Goal: Transaction & Acquisition: Purchase product/service

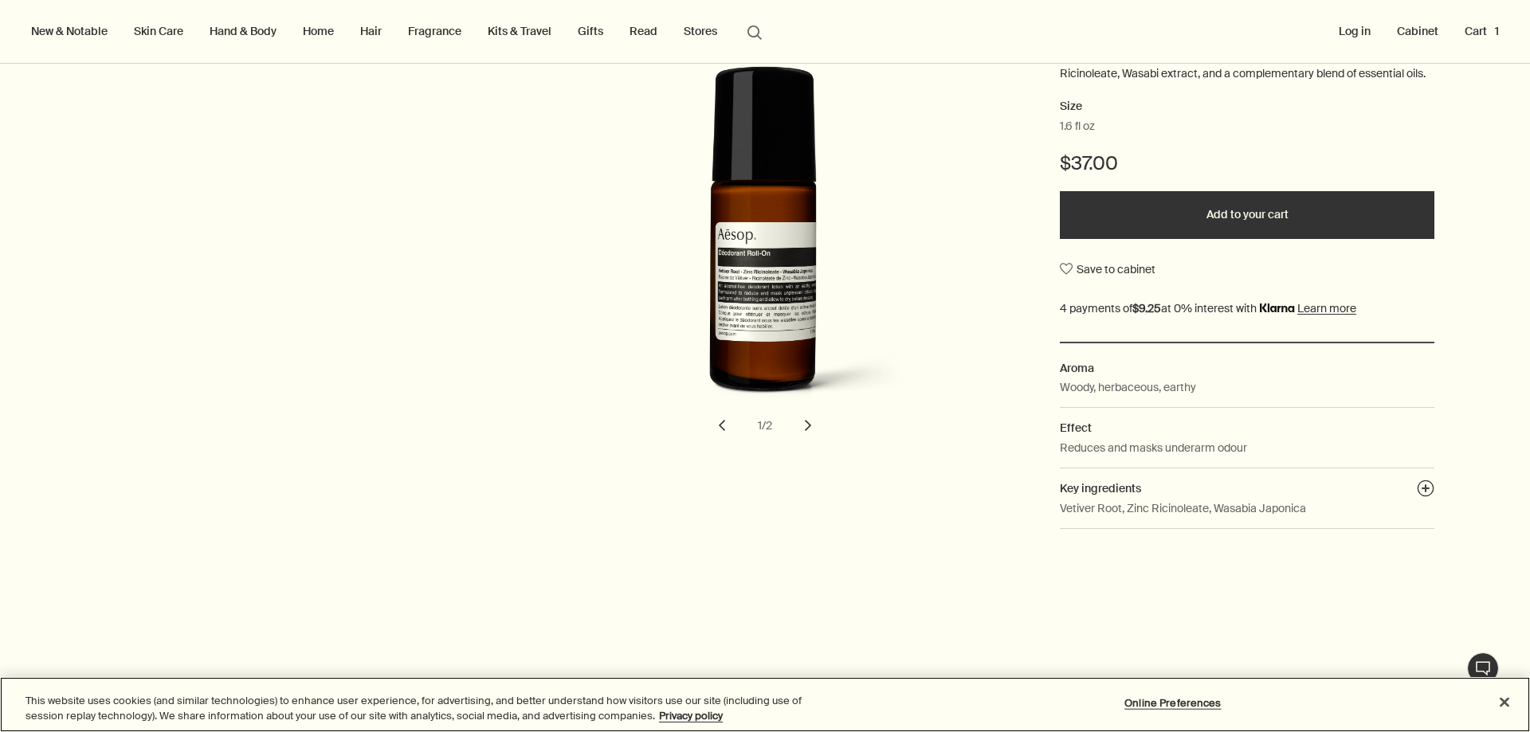
scroll to position [239, 0]
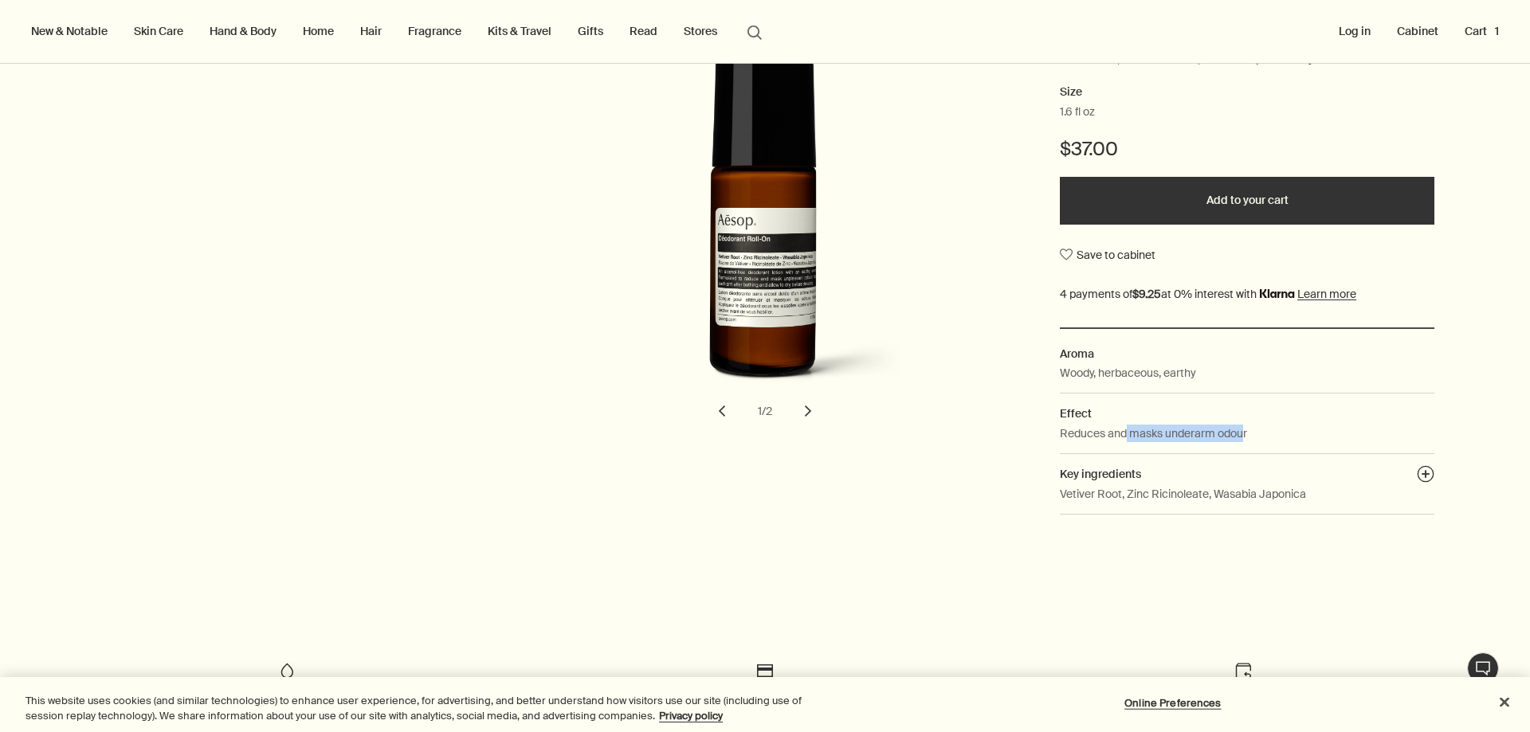
drag, startPoint x: 1118, startPoint y: 437, endPoint x: 1245, endPoint y: 440, distance: 126.7
click at [1245, 440] on dd "Reduces and masks underarm odour" at bounding box center [1247, 439] width 374 height 29
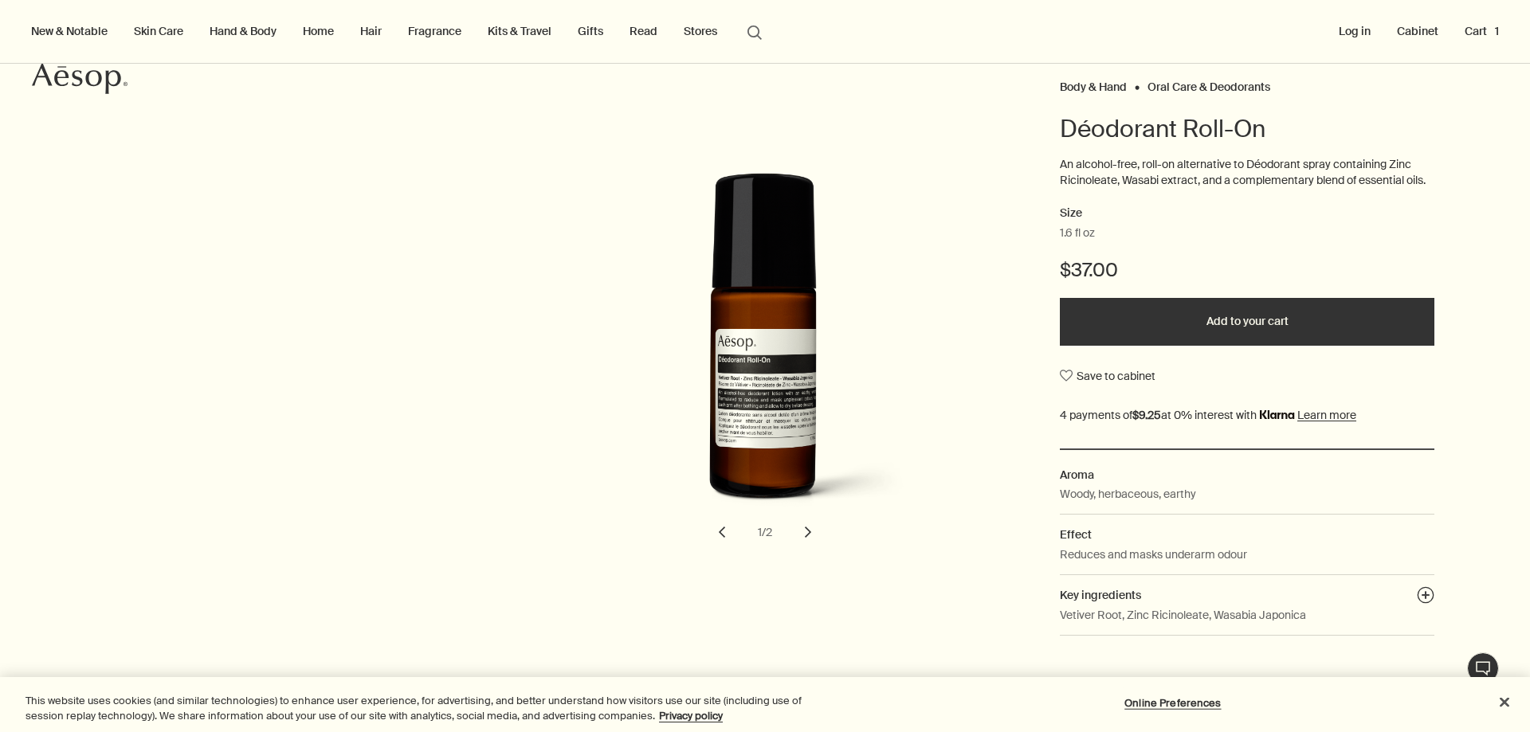
scroll to position [108, 0]
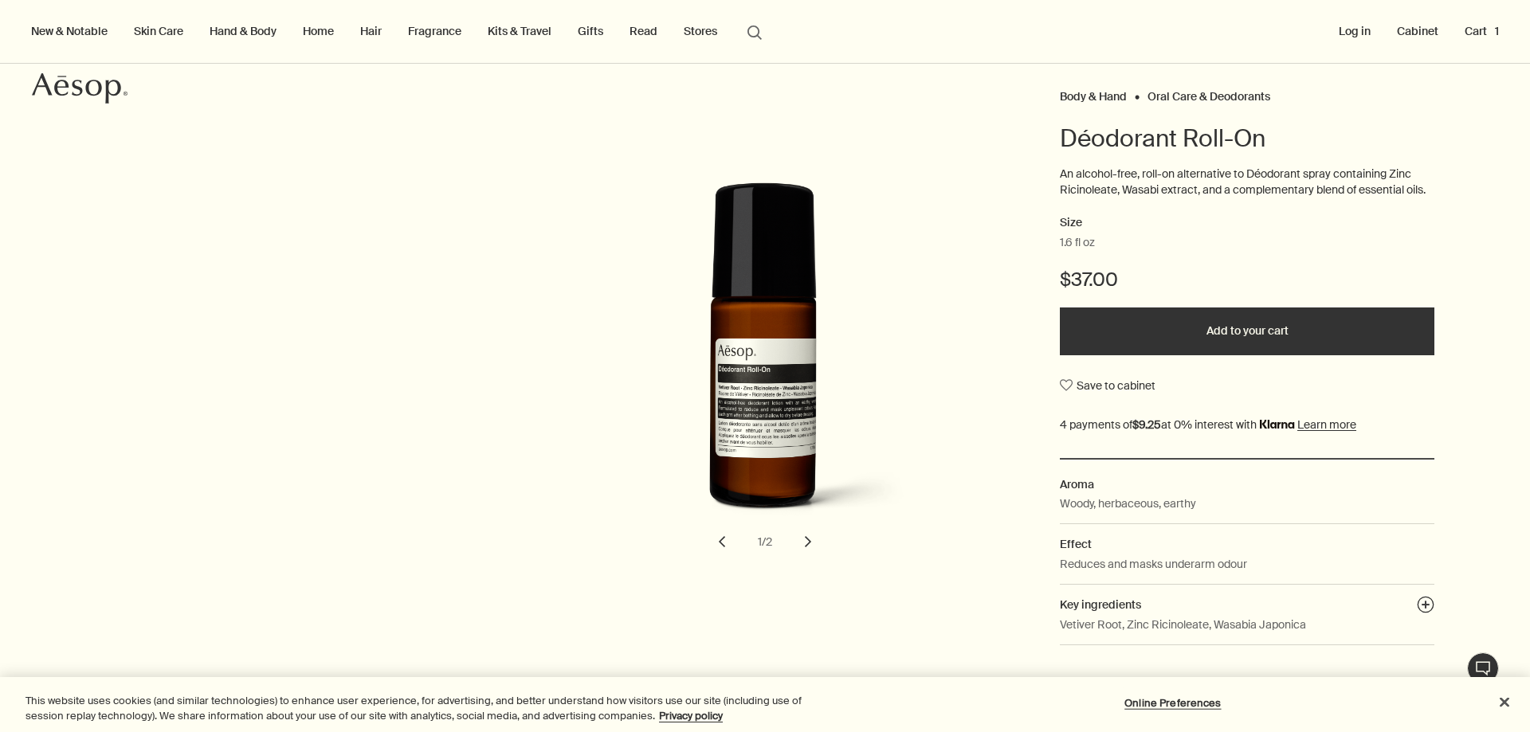
click at [1308, 323] on button "Add to your cart" at bounding box center [1247, 332] width 374 height 48
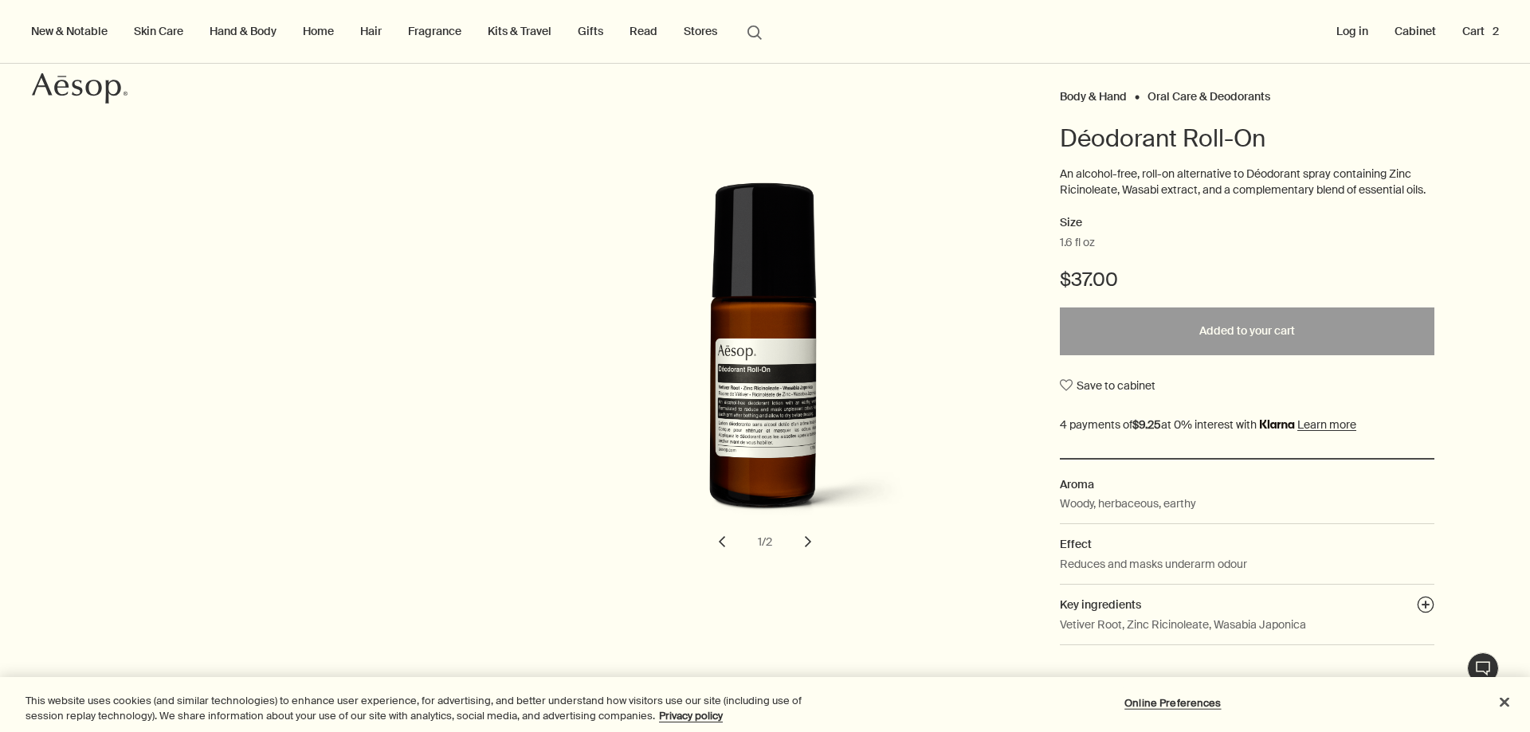
click at [1472, 29] on button "Cart 2" at bounding box center [1480, 31] width 43 height 21
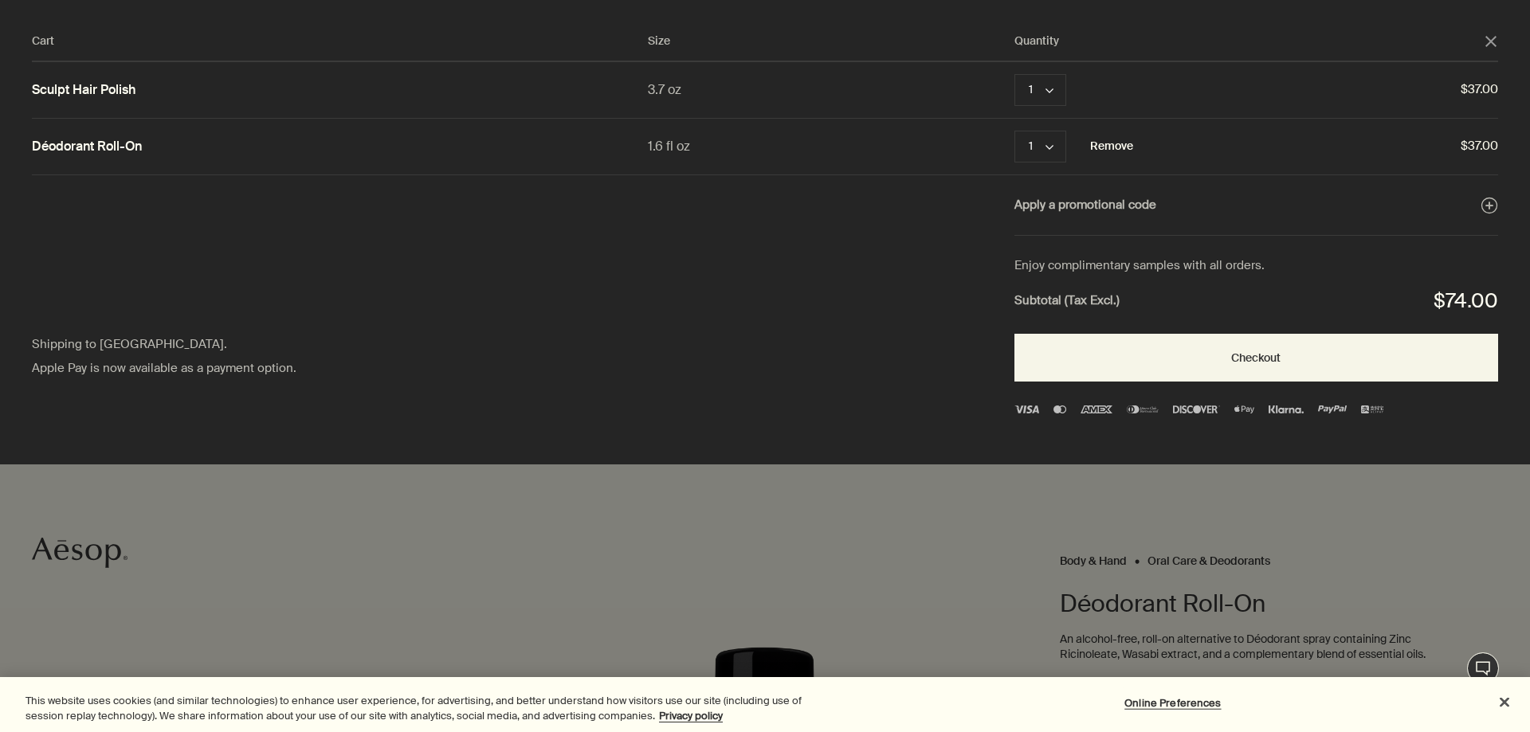
click at [1111, 146] on button "Remove" at bounding box center [1111, 146] width 43 height 19
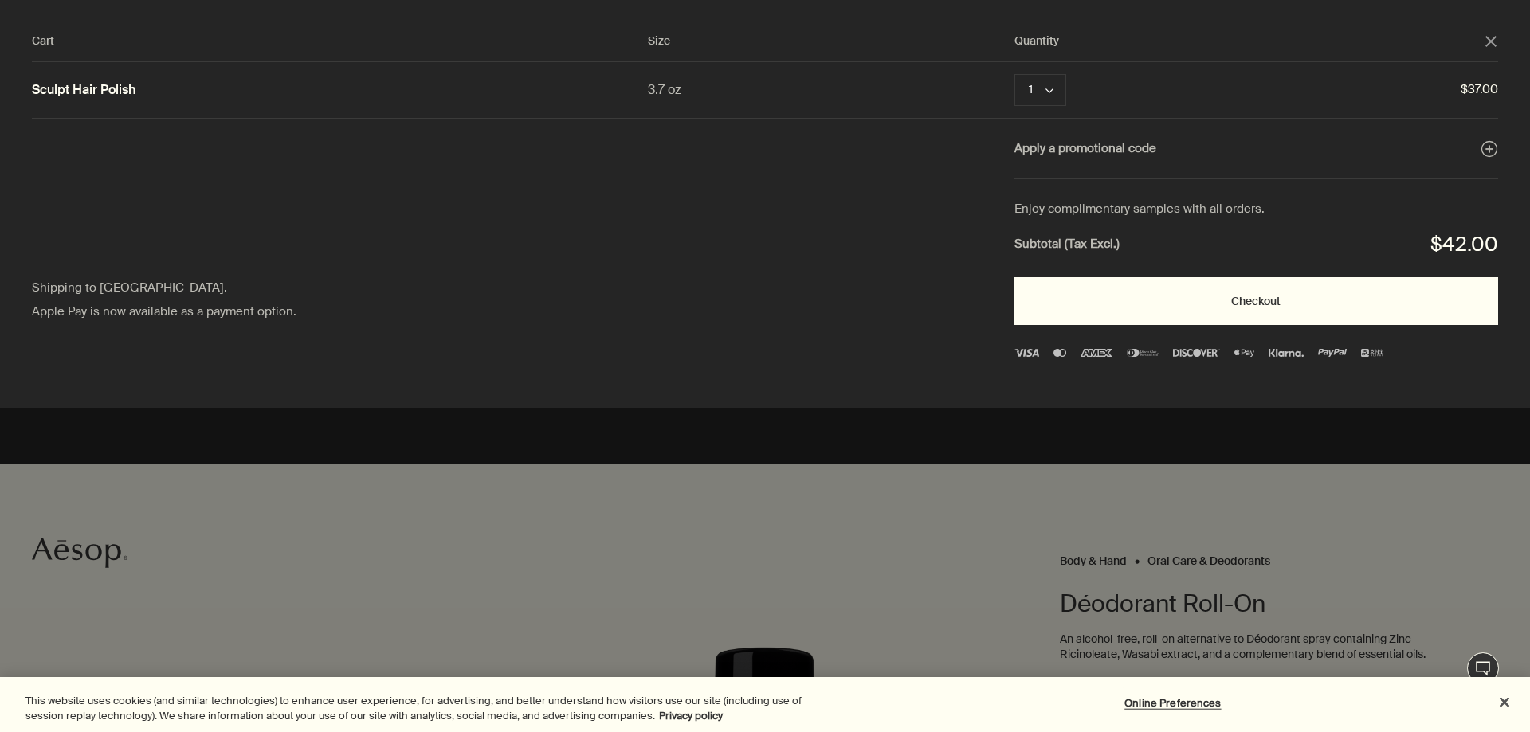
click at [1150, 297] on button "Checkout" at bounding box center [1256, 301] width 484 height 48
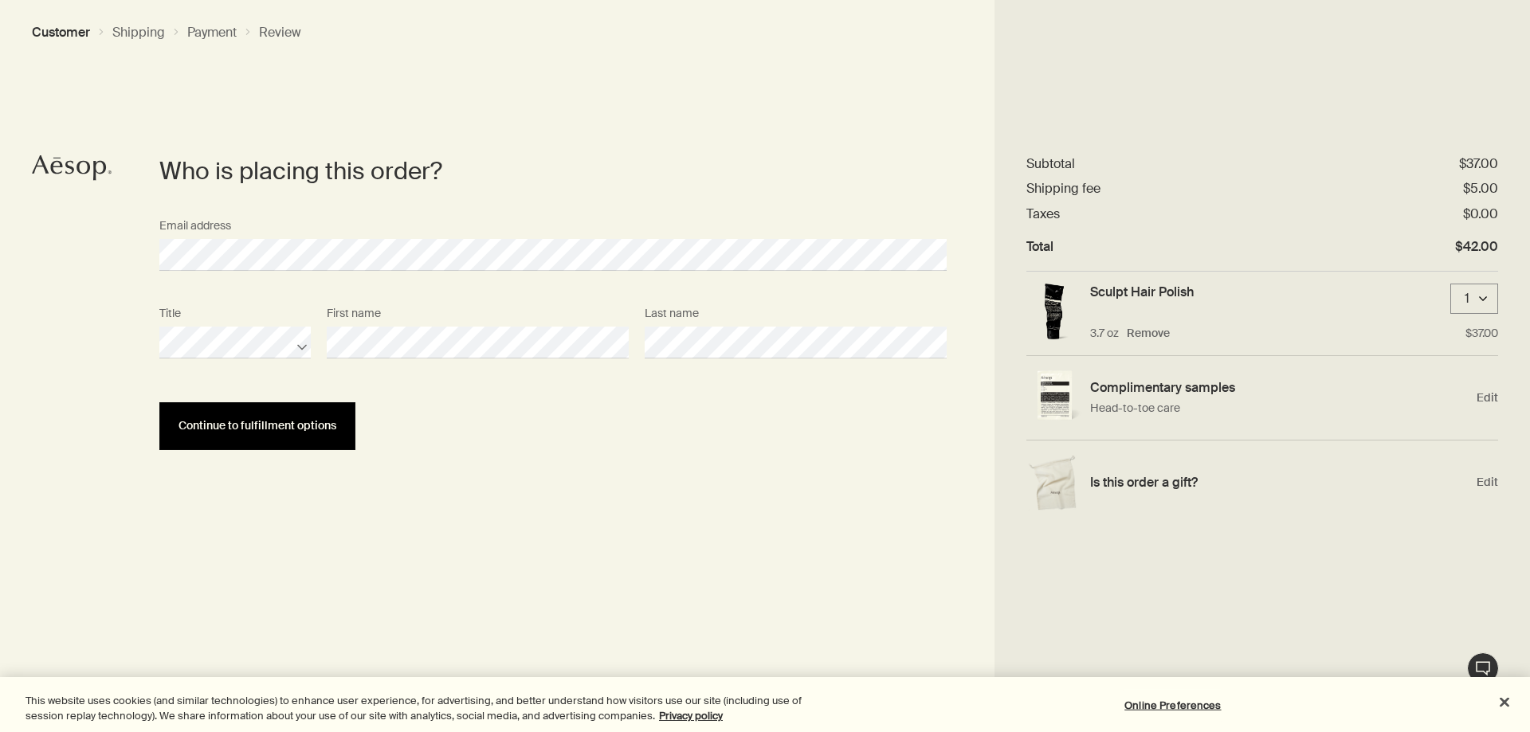
click at [312, 429] on span "Continue to fulfillment options" at bounding box center [257, 426] width 158 height 12
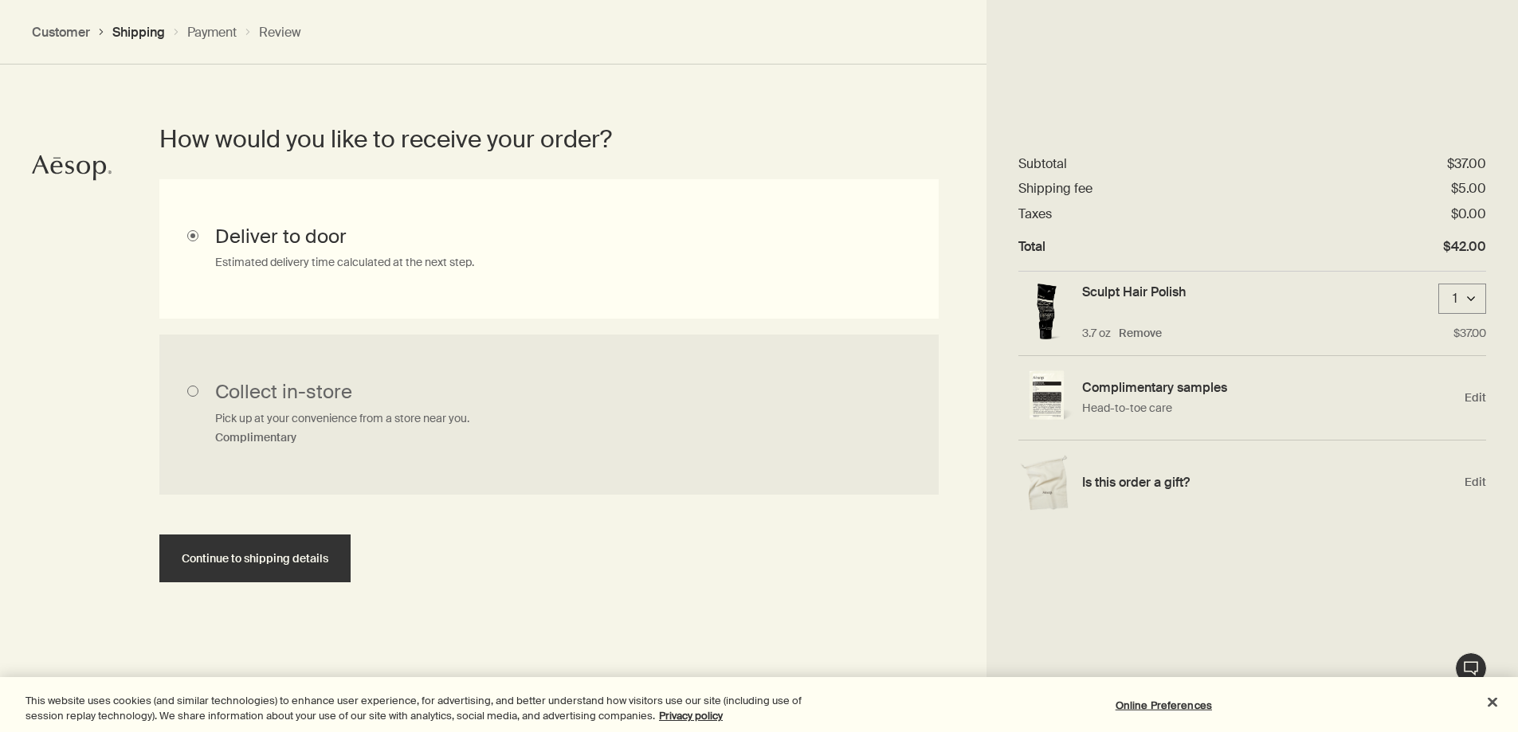
scroll to position [406, 0]
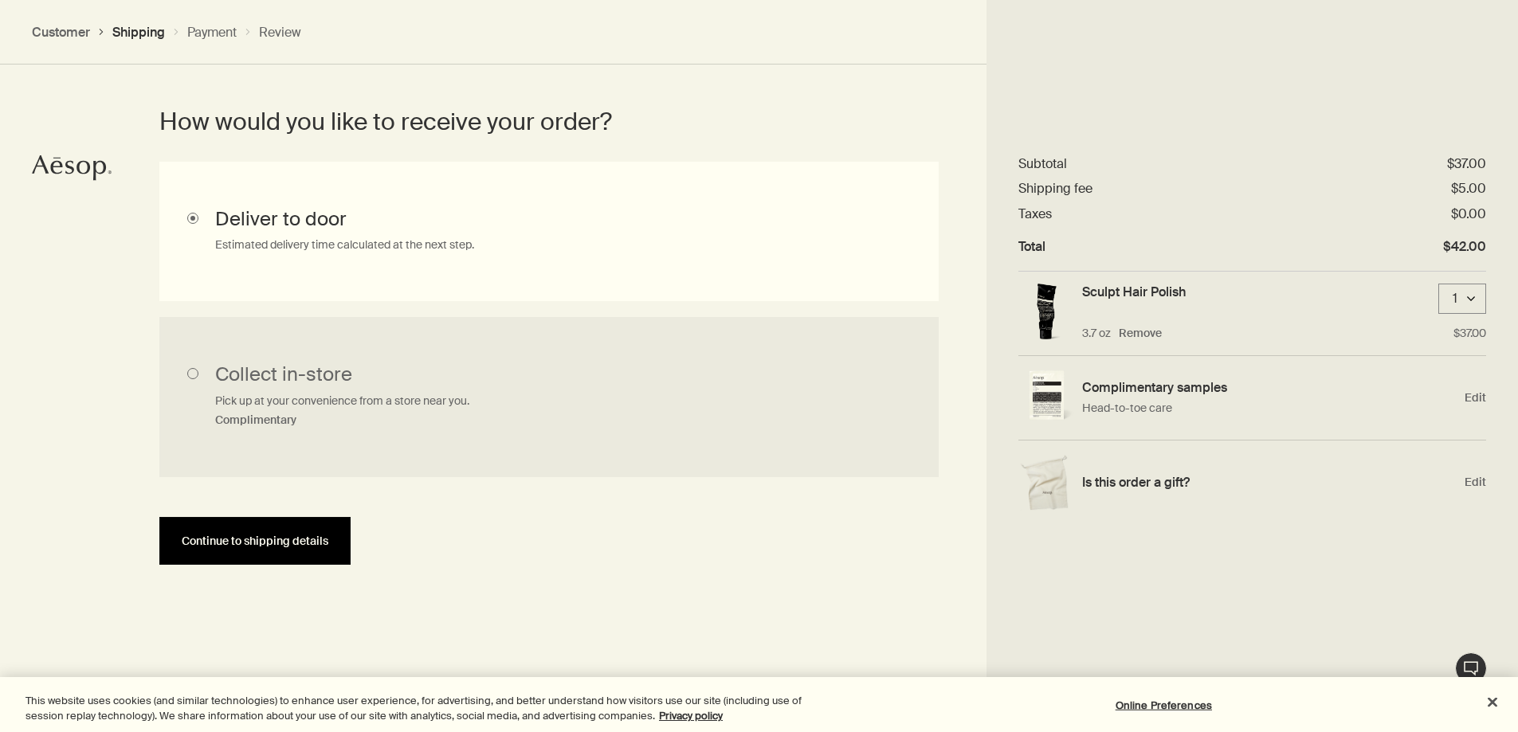
click at [323, 546] on span "Continue to shipping details" at bounding box center [255, 541] width 147 height 12
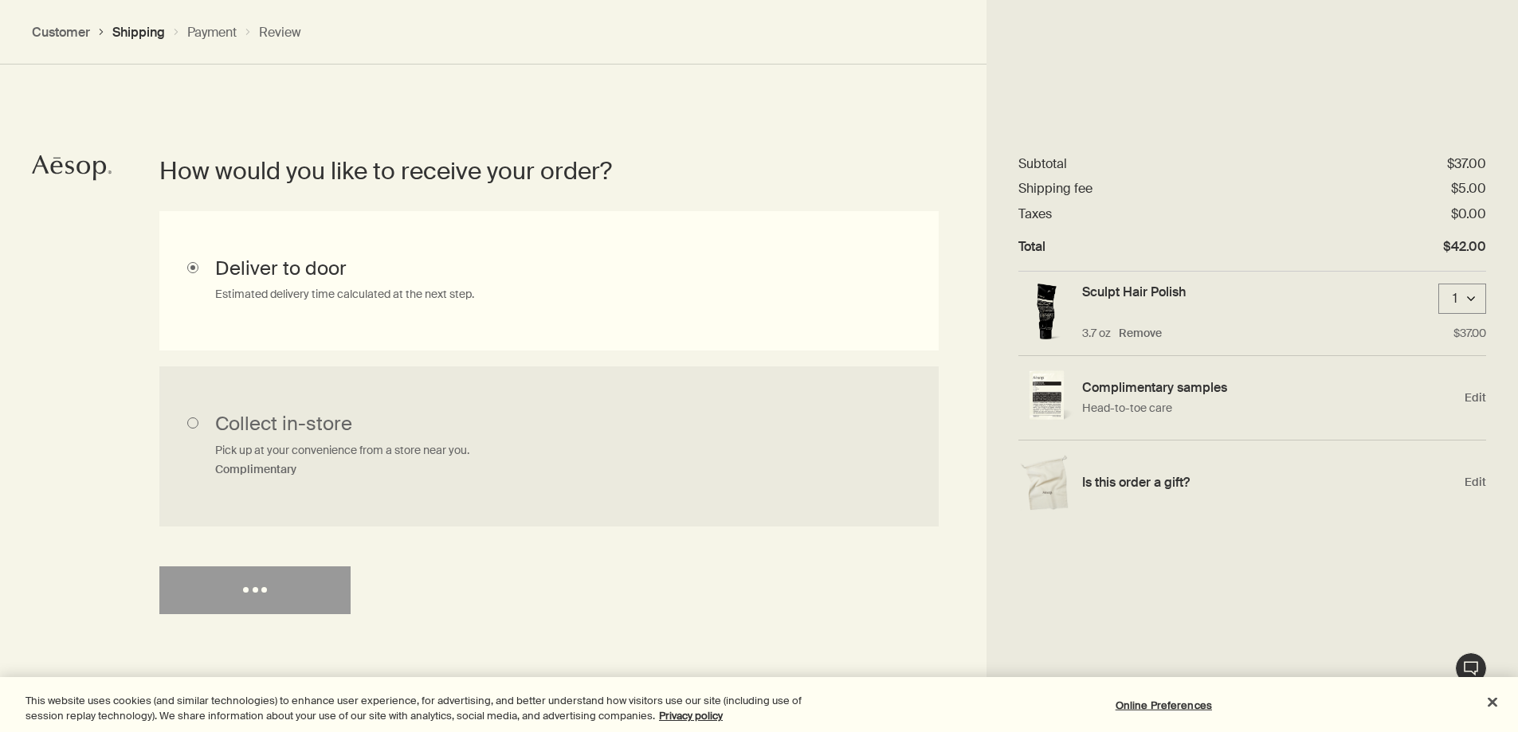
select select "US"
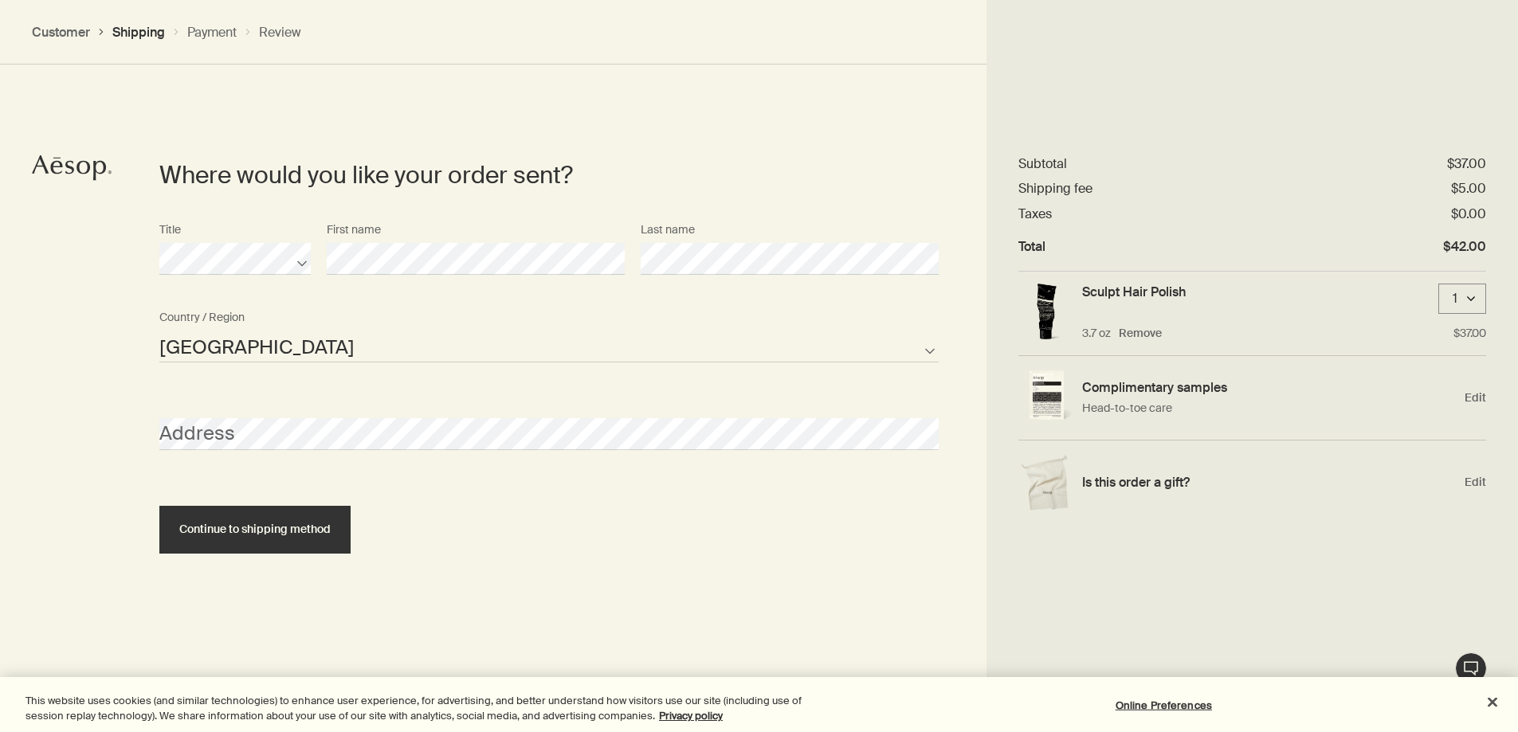
scroll to position [689, 0]
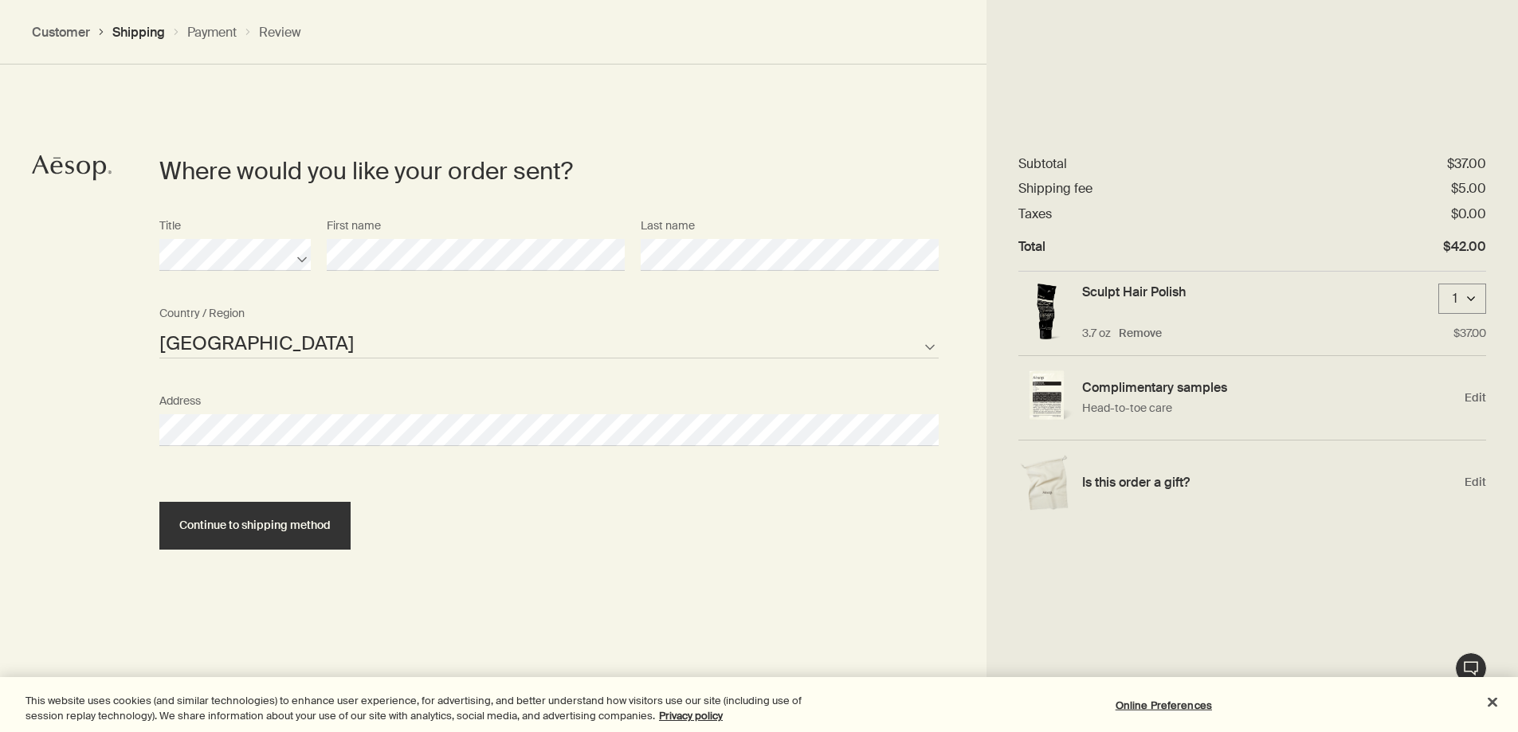
select select "US"
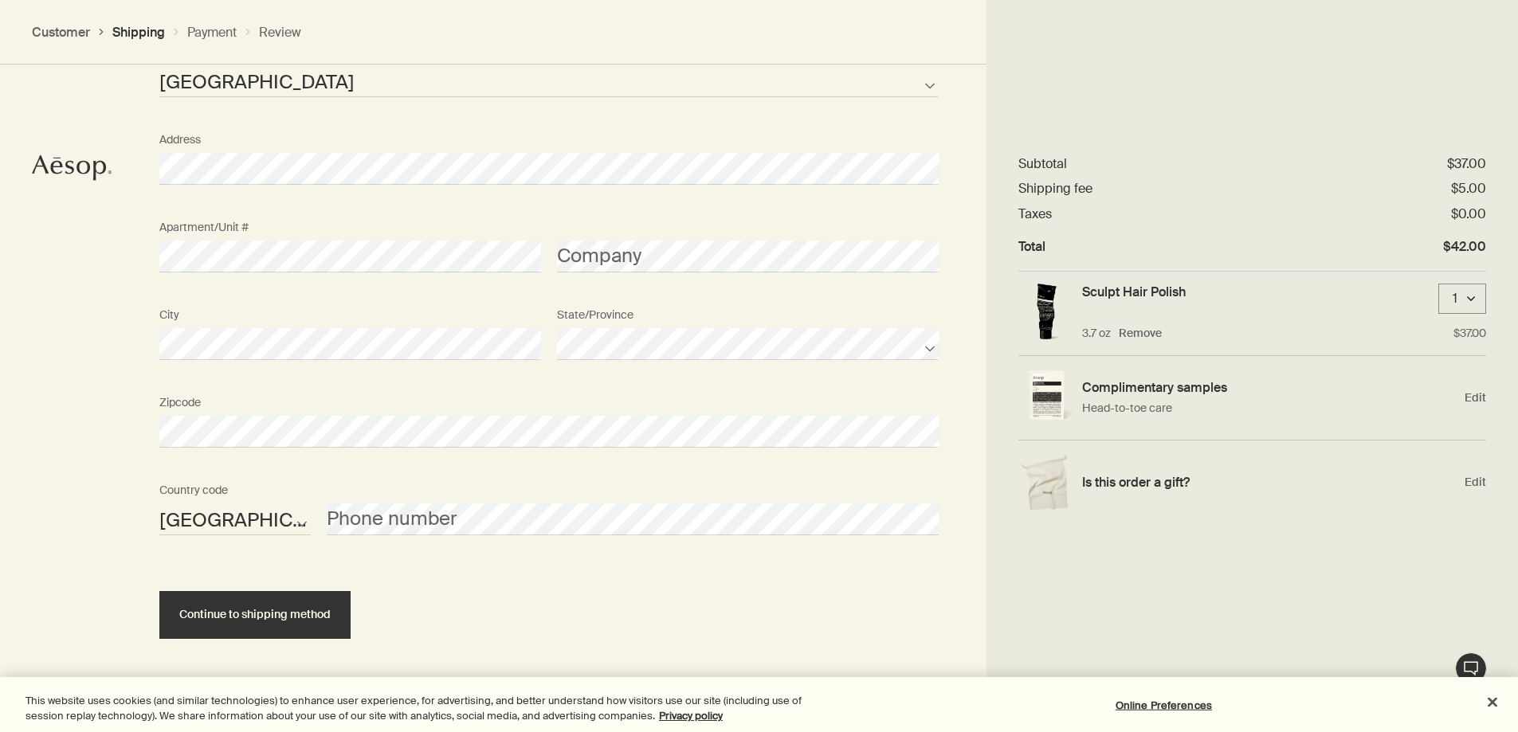
scroll to position [963, 0]
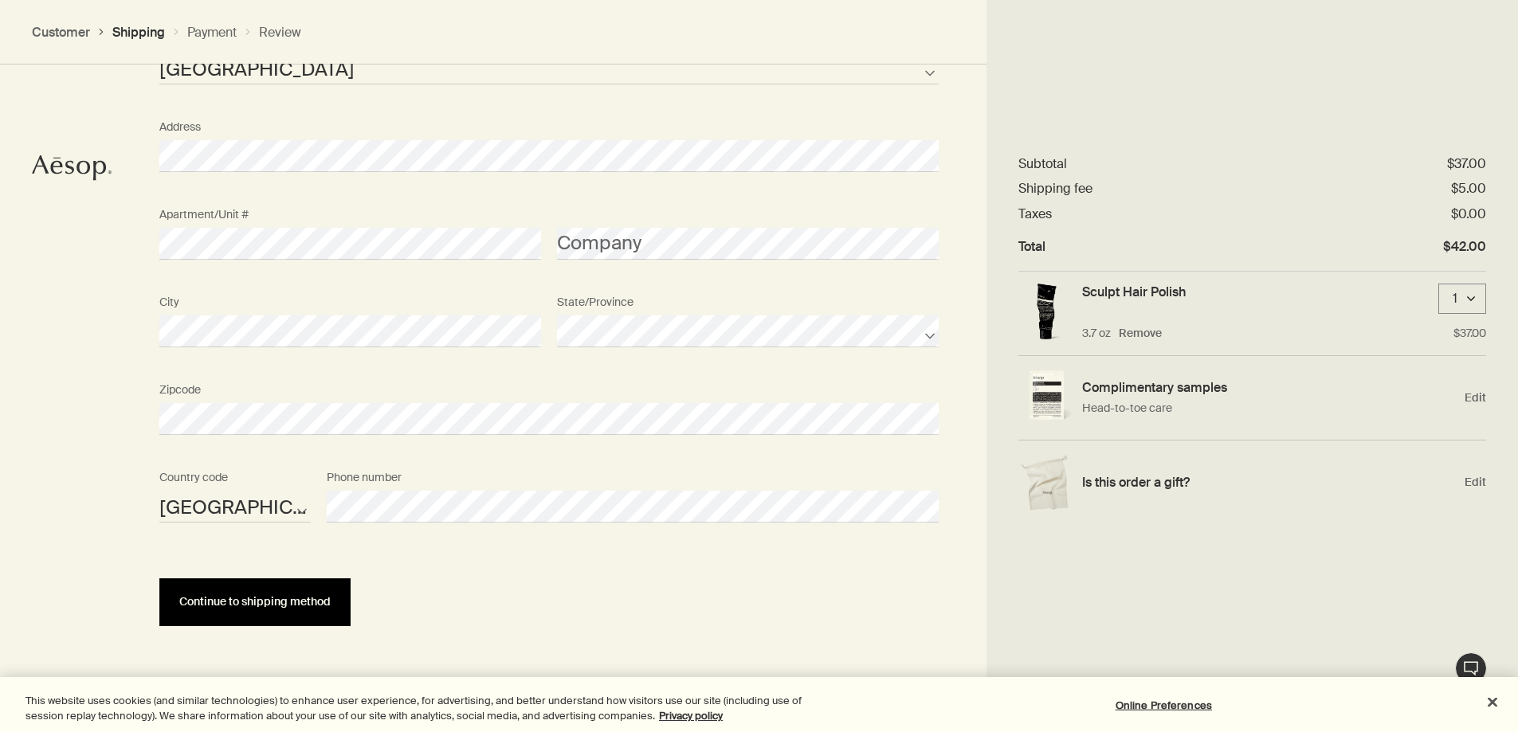
click at [327, 598] on span "Continue to shipping method" at bounding box center [254, 602] width 151 height 12
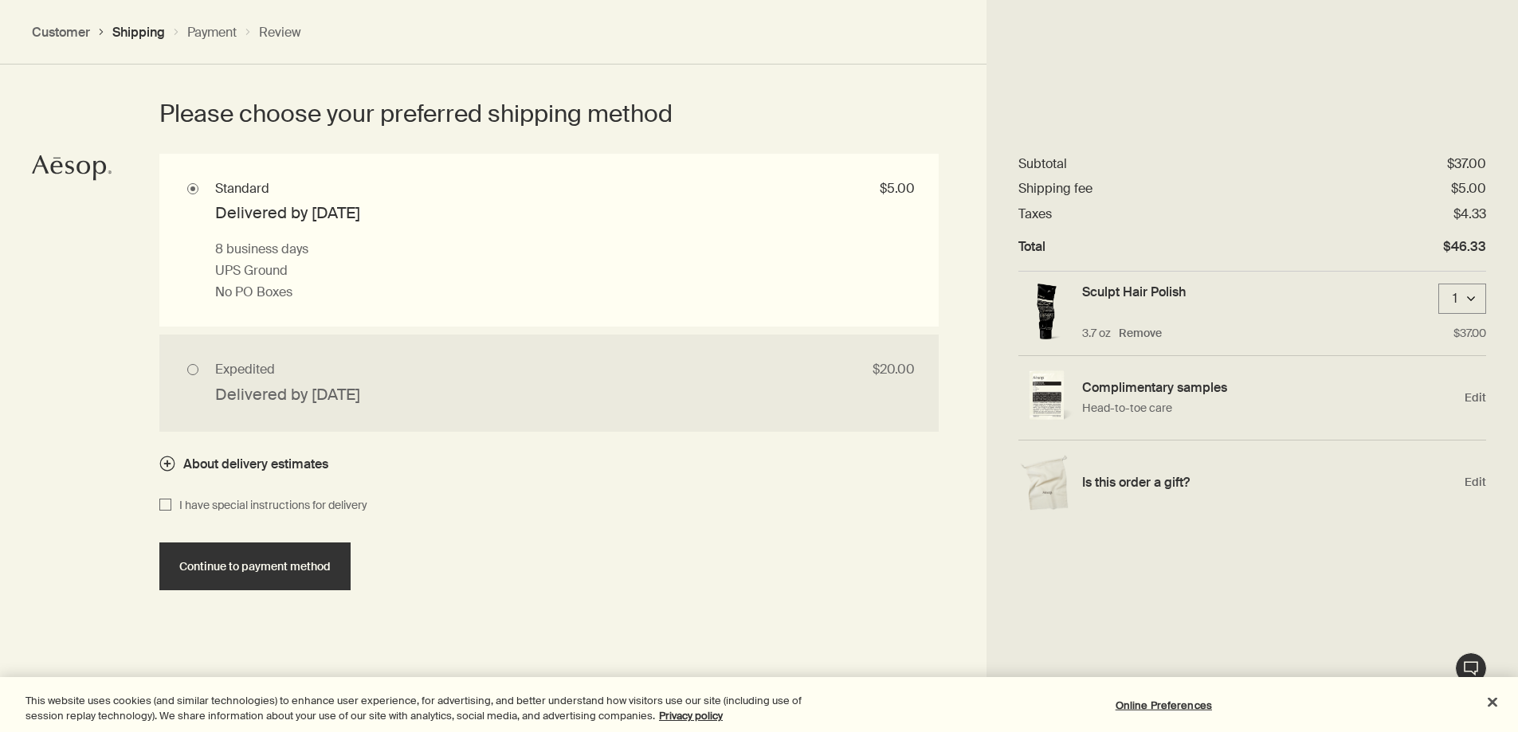
scroll to position [1468, 0]
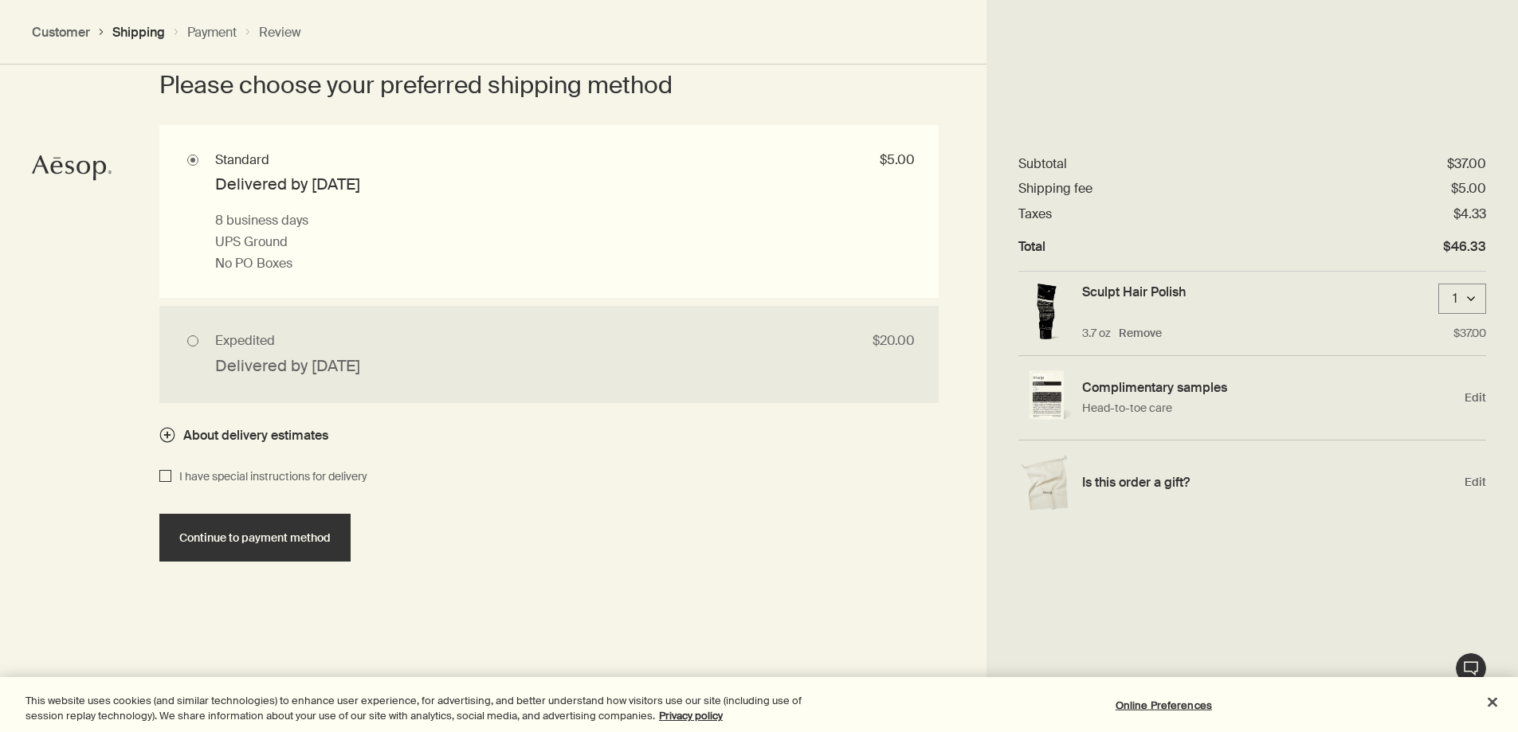
click at [163, 476] on input "I have special instructions for delivery" at bounding box center [165, 477] width 12 height 19
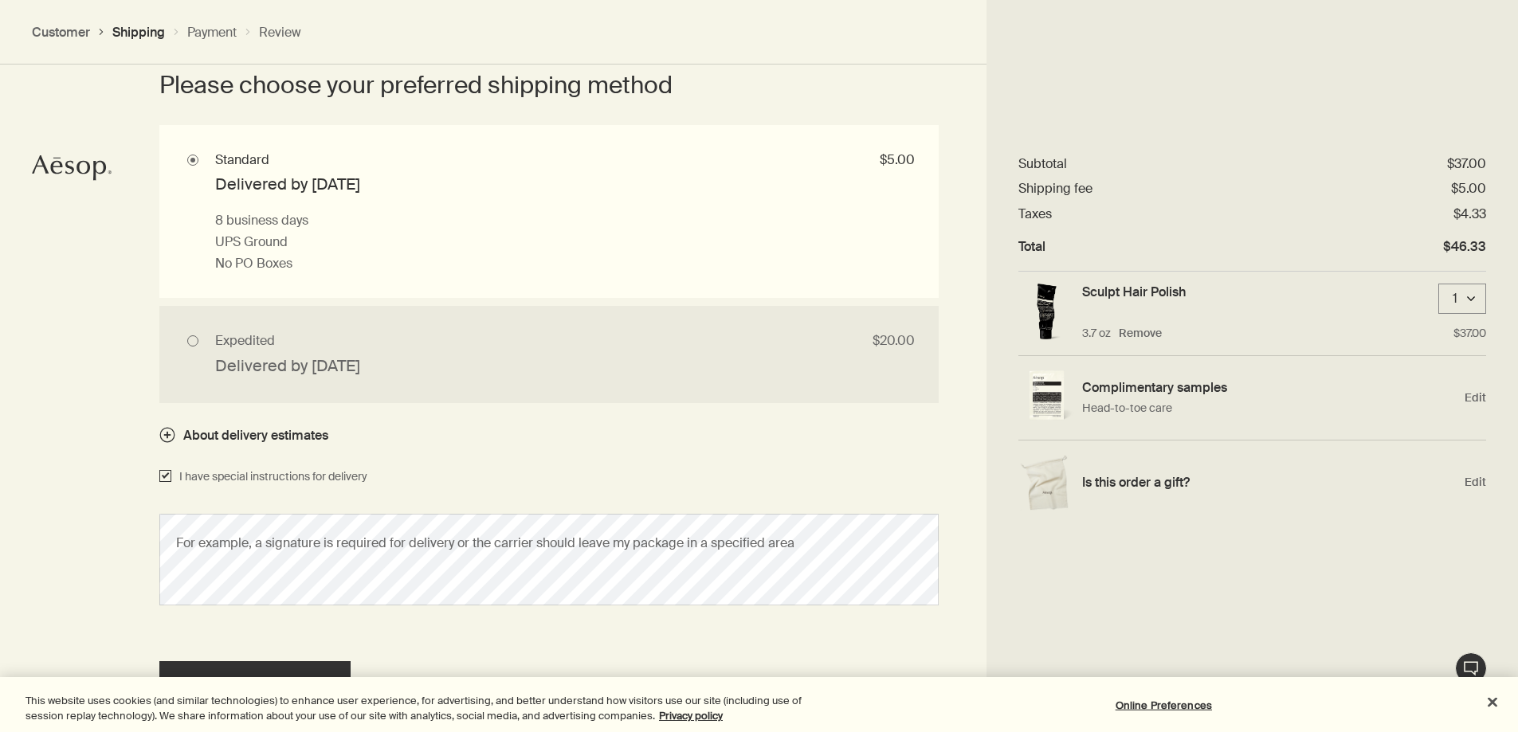
click at [163, 476] on input "I have special instructions for delivery" at bounding box center [165, 477] width 12 height 19
checkbox input "false"
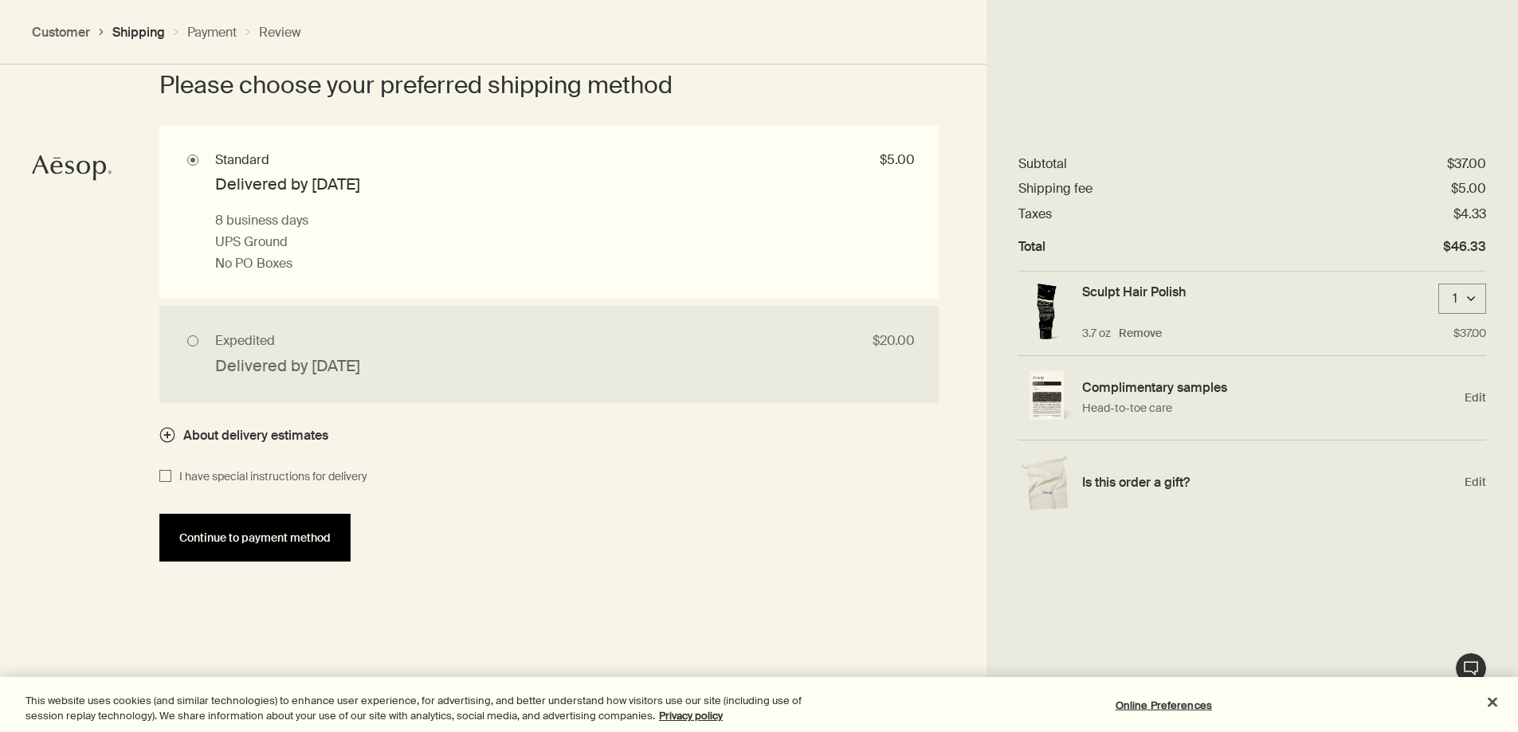
click at [221, 517] on button "Continue to payment method" at bounding box center [254, 538] width 191 height 48
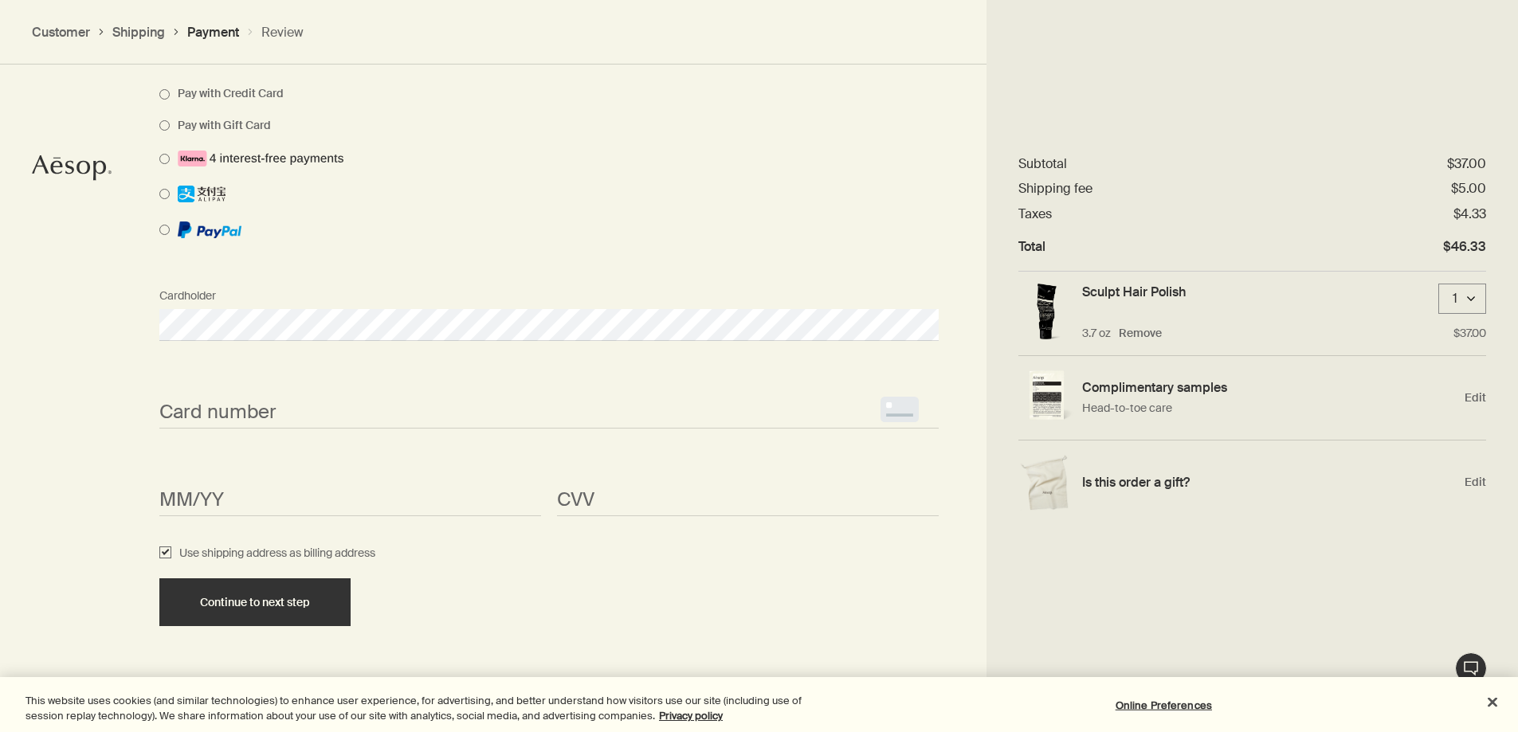
scroll to position [1179, 0]
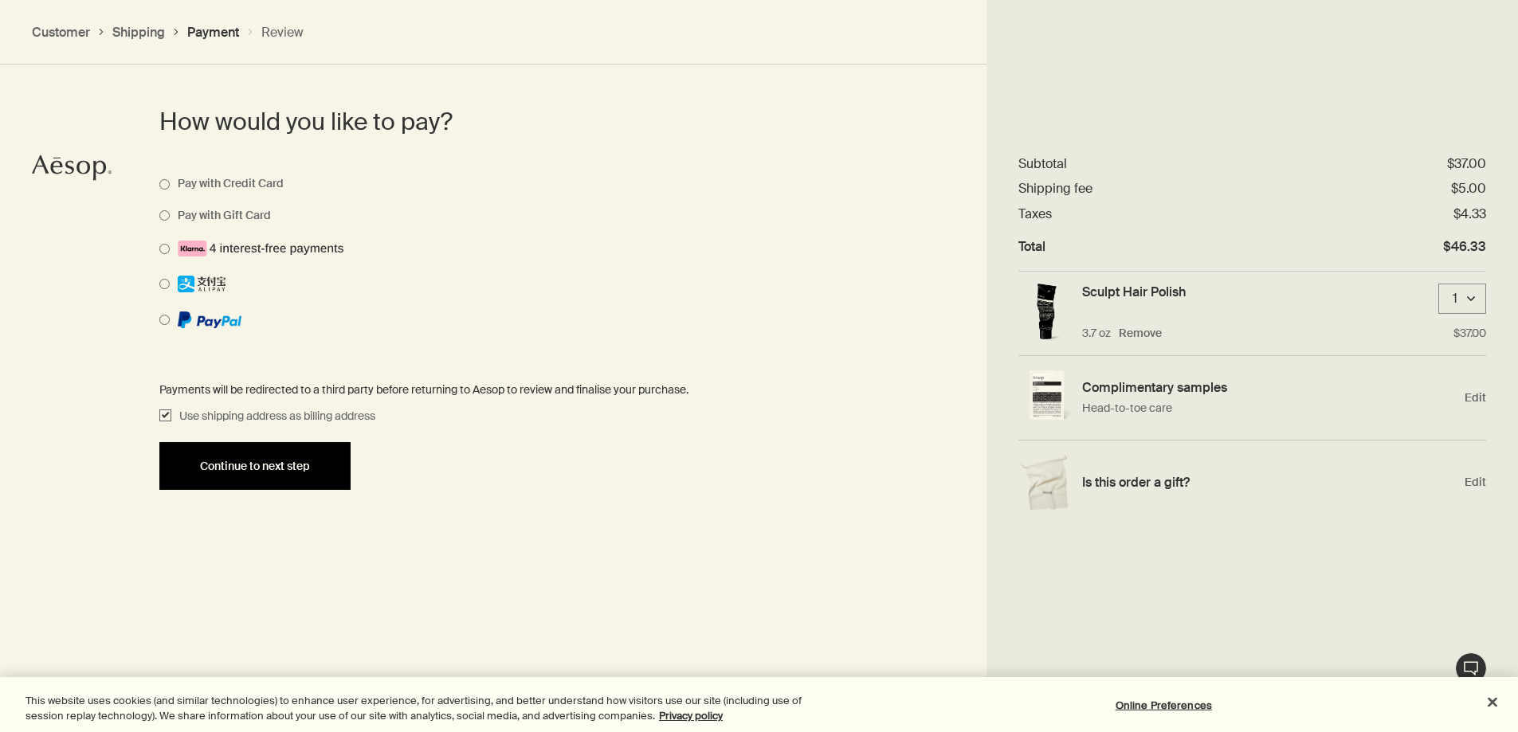
click at [198, 453] on button "Continue to next step" at bounding box center [254, 466] width 191 height 48
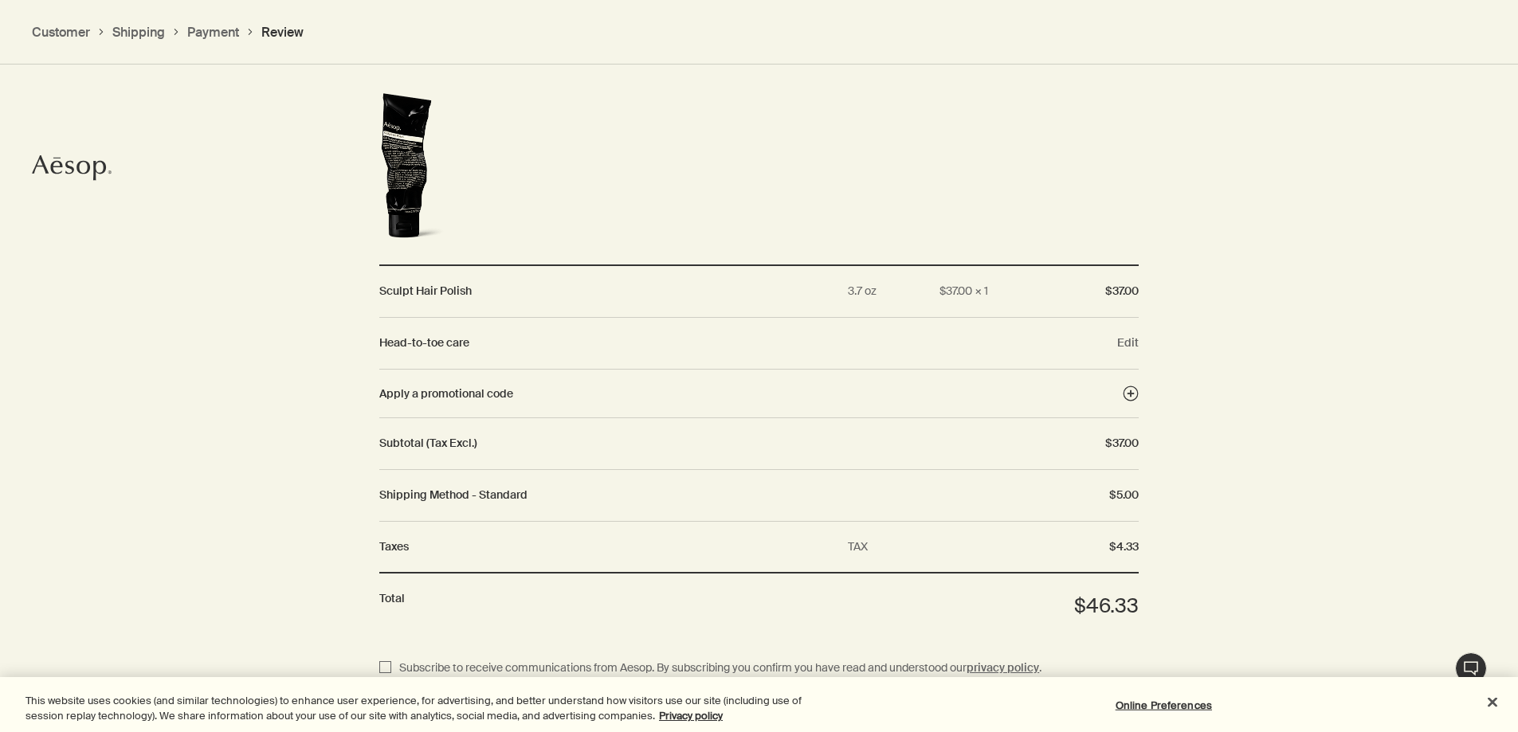
scroll to position [1715, 0]
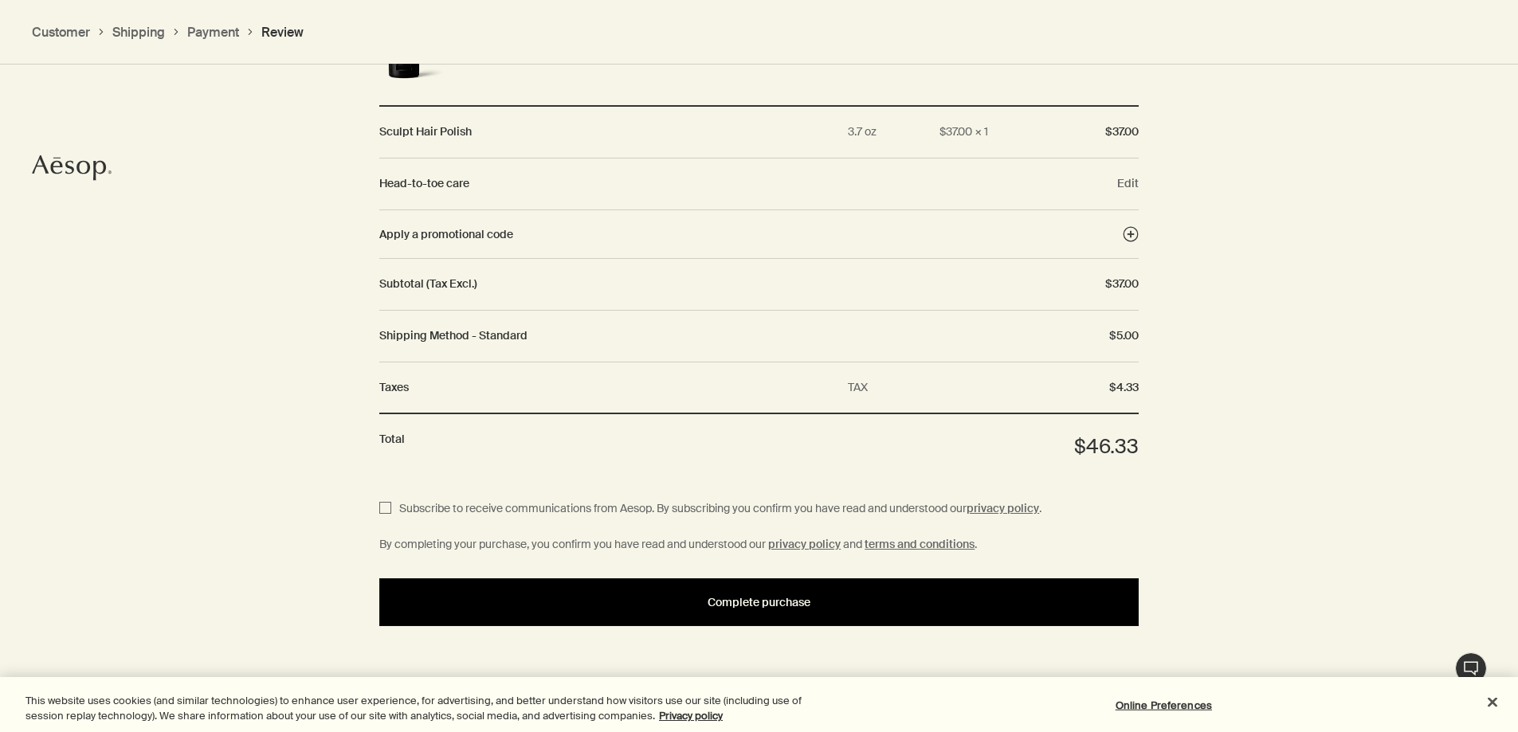
click at [692, 608] on div "Complete purchase" at bounding box center [758, 603] width 721 height 12
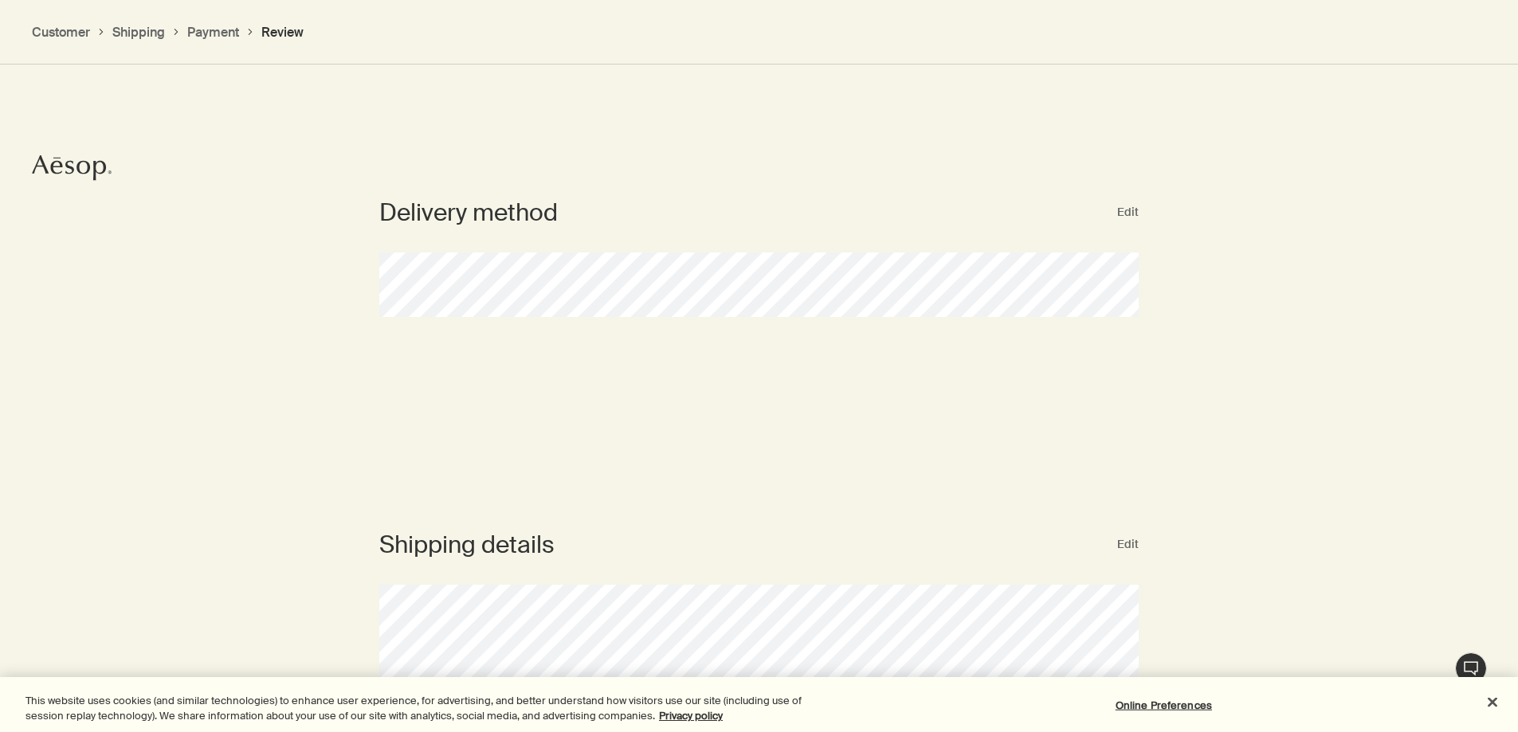
scroll to position [123, 0]
